Goal: Information Seeking & Learning: Learn about a topic

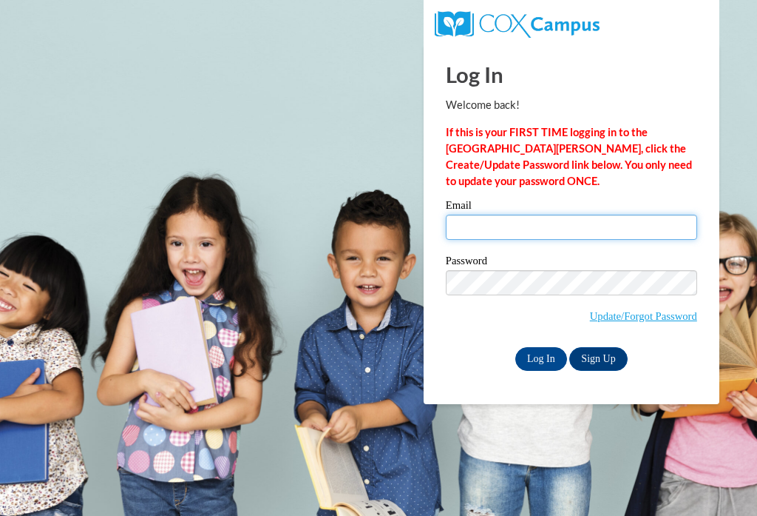
click at [464, 235] on input "Email" at bounding box center [572, 227] width 252 height 25
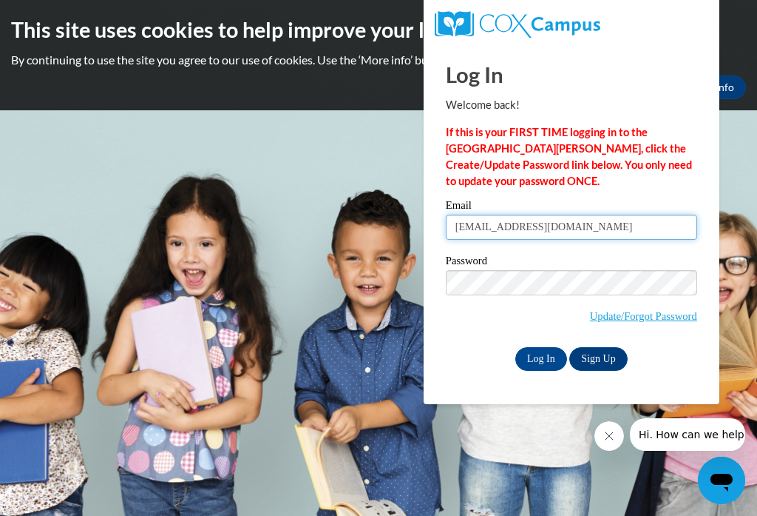
type input "jfeather@excelca.org"
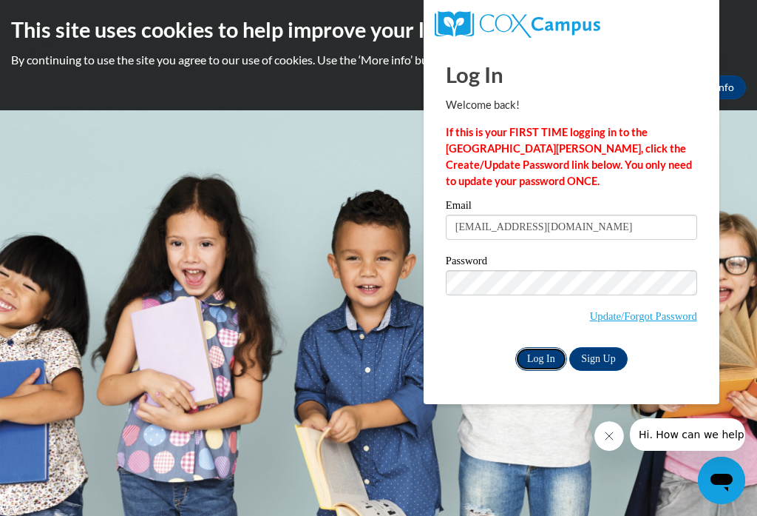
click at [542, 360] on input "Log In" at bounding box center [542, 359] width 52 height 24
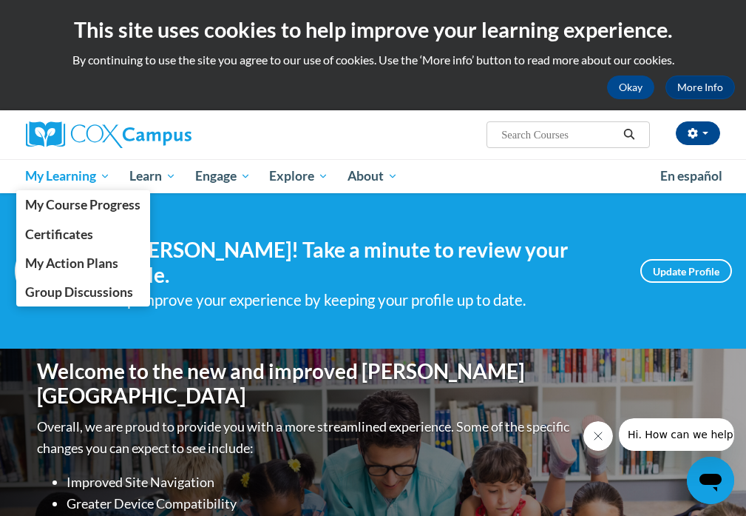
click at [55, 175] on span "My Learning" at bounding box center [67, 176] width 85 height 18
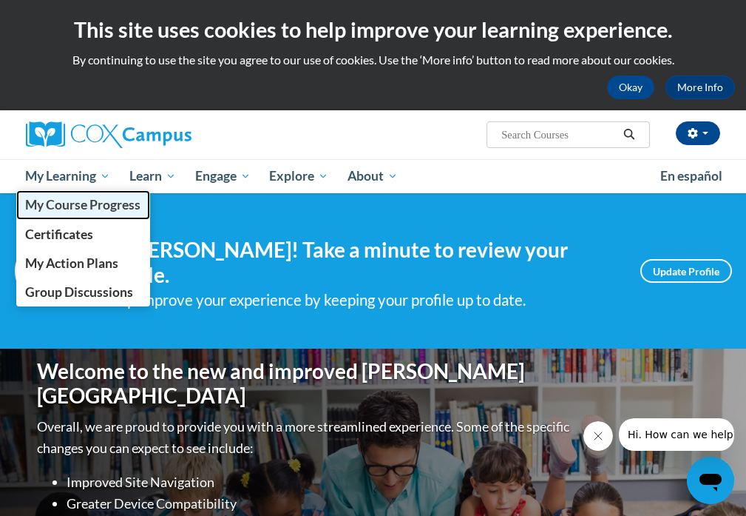
click at [51, 205] on span "My Course Progress" at bounding box center [82, 205] width 115 height 16
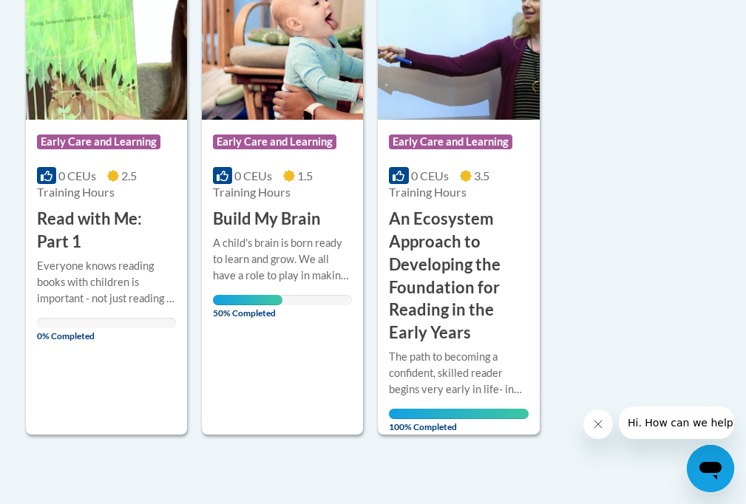
scroll to position [414, 0]
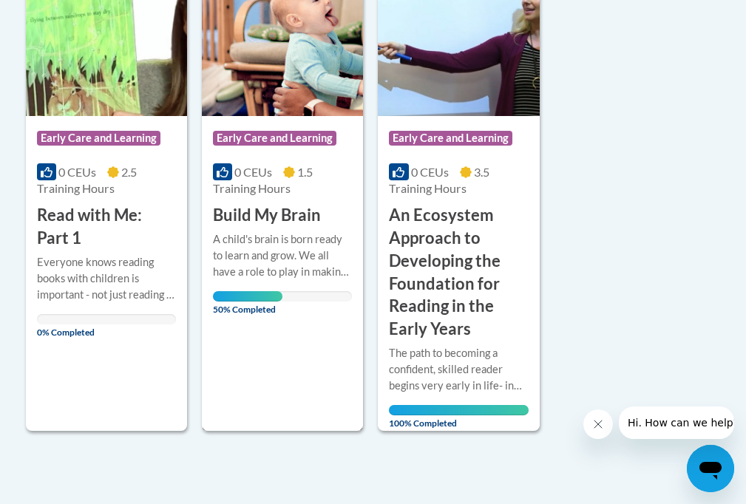
click at [253, 224] on h3 "Build My Brain" at bounding box center [267, 215] width 108 height 23
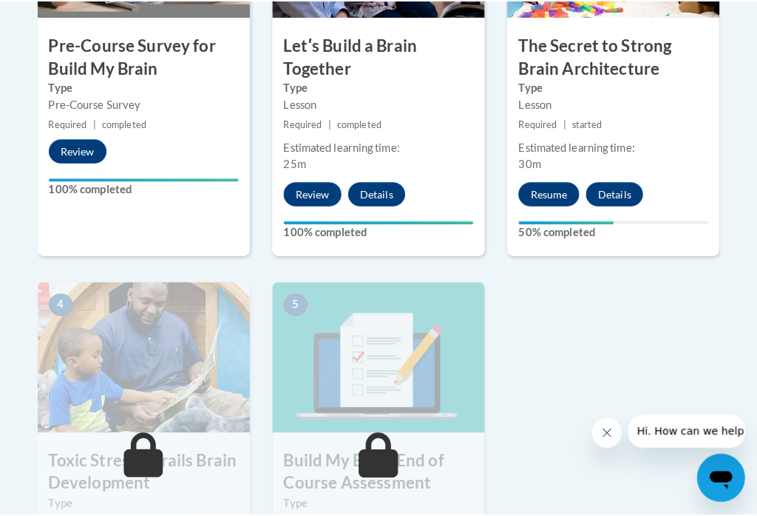
scroll to position [555, 0]
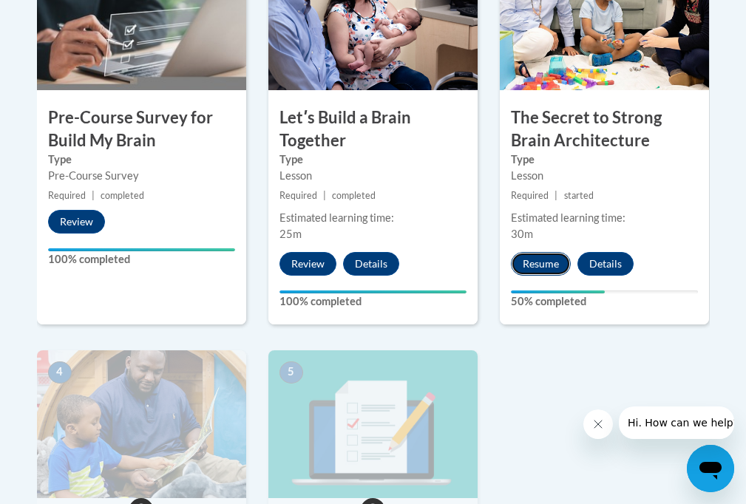
click at [551, 254] on button "Resume" at bounding box center [541, 264] width 60 height 24
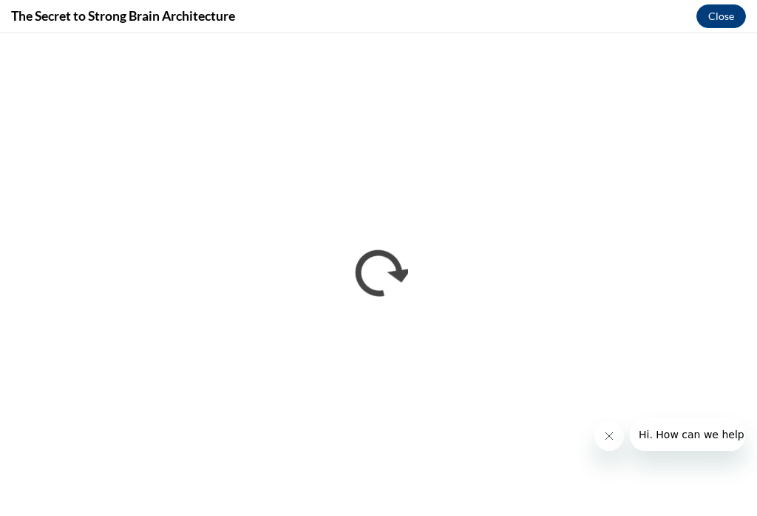
scroll to position [0, 0]
click at [614, 437] on icon "Close message from company" at bounding box center [609, 436] width 12 height 12
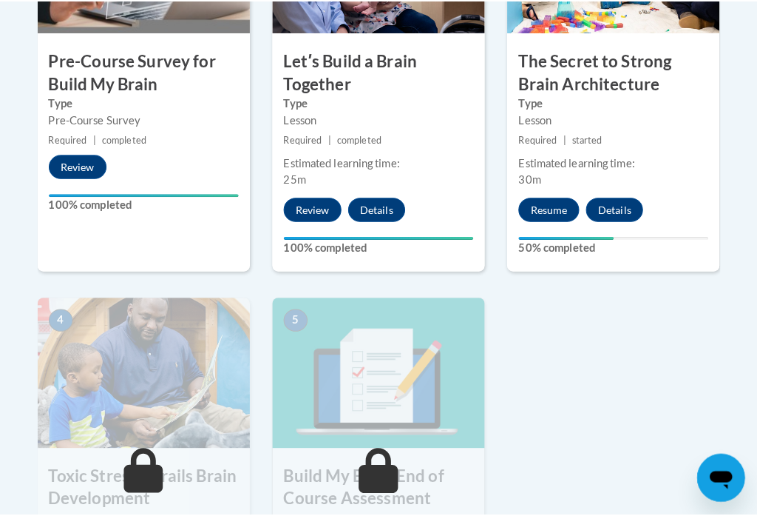
scroll to position [617, 0]
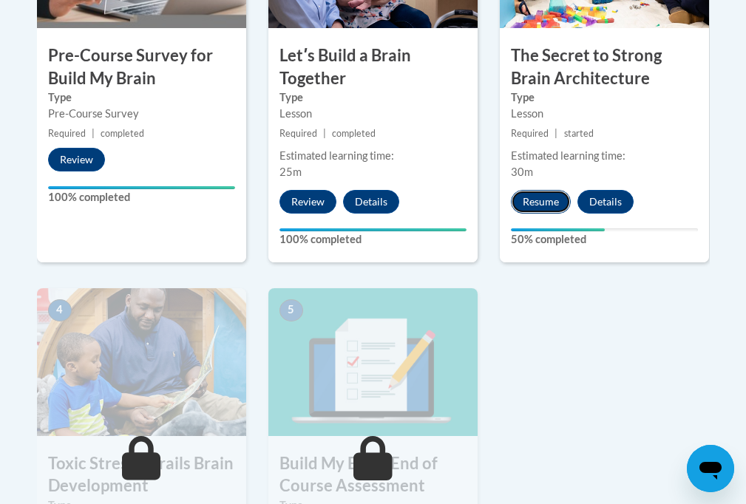
click at [550, 201] on button "Resume" at bounding box center [541, 202] width 60 height 24
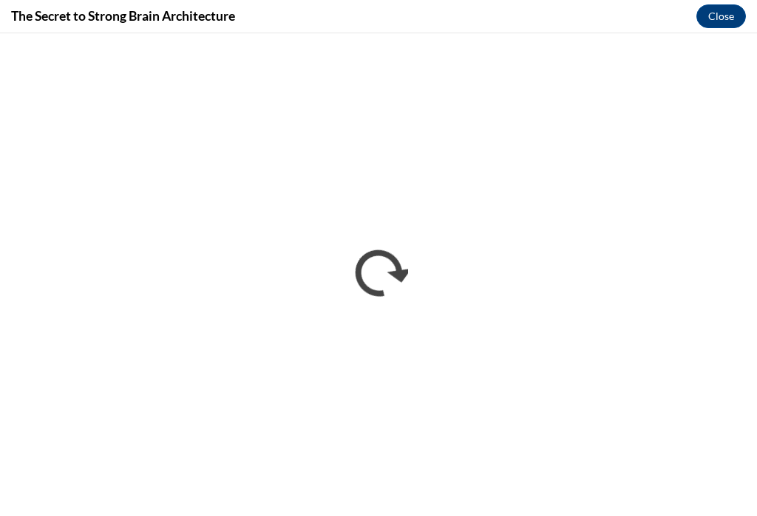
scroll to position [0, 0]
